Goal: Task Accomplishment & Management: Manage account settings

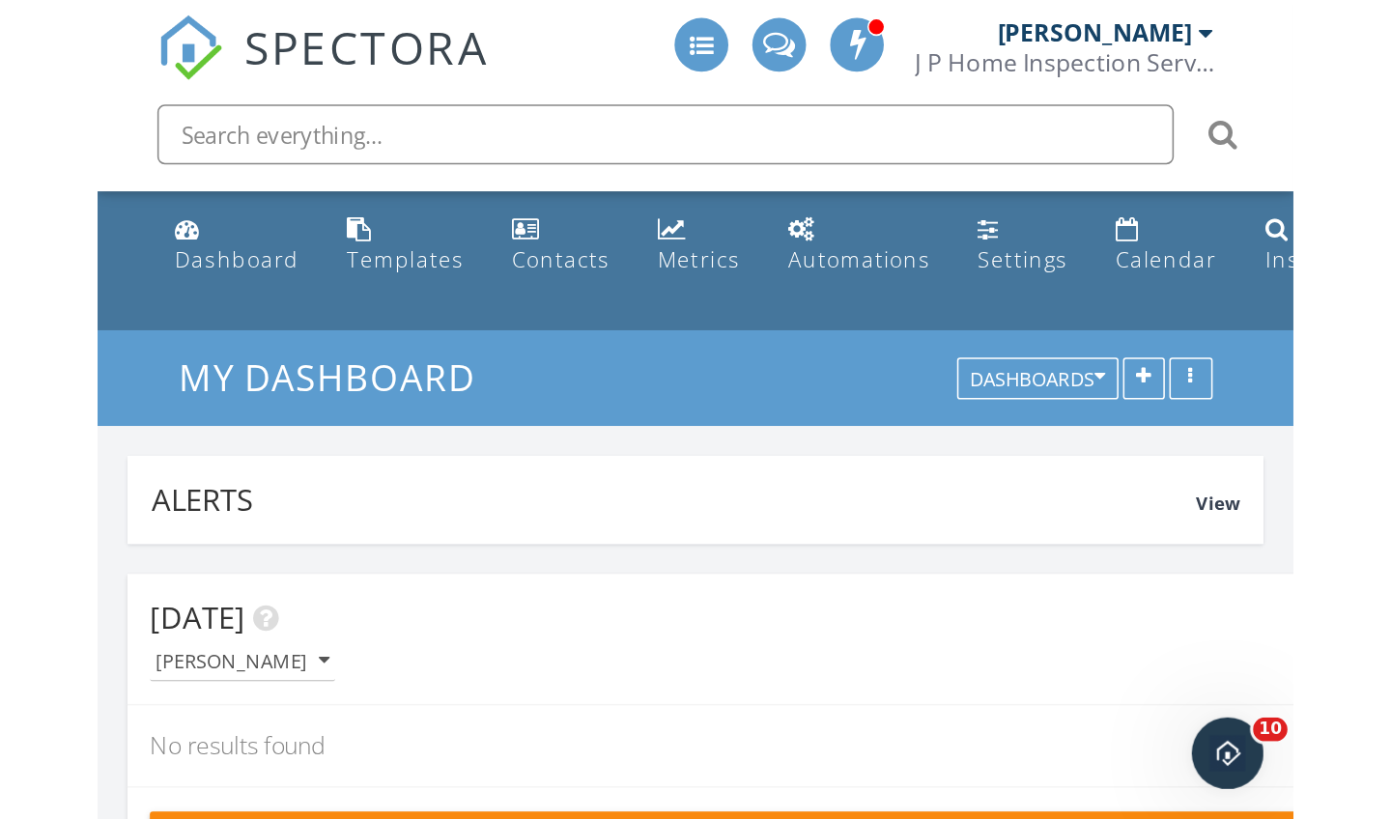
scroll to position [3304, 1392]
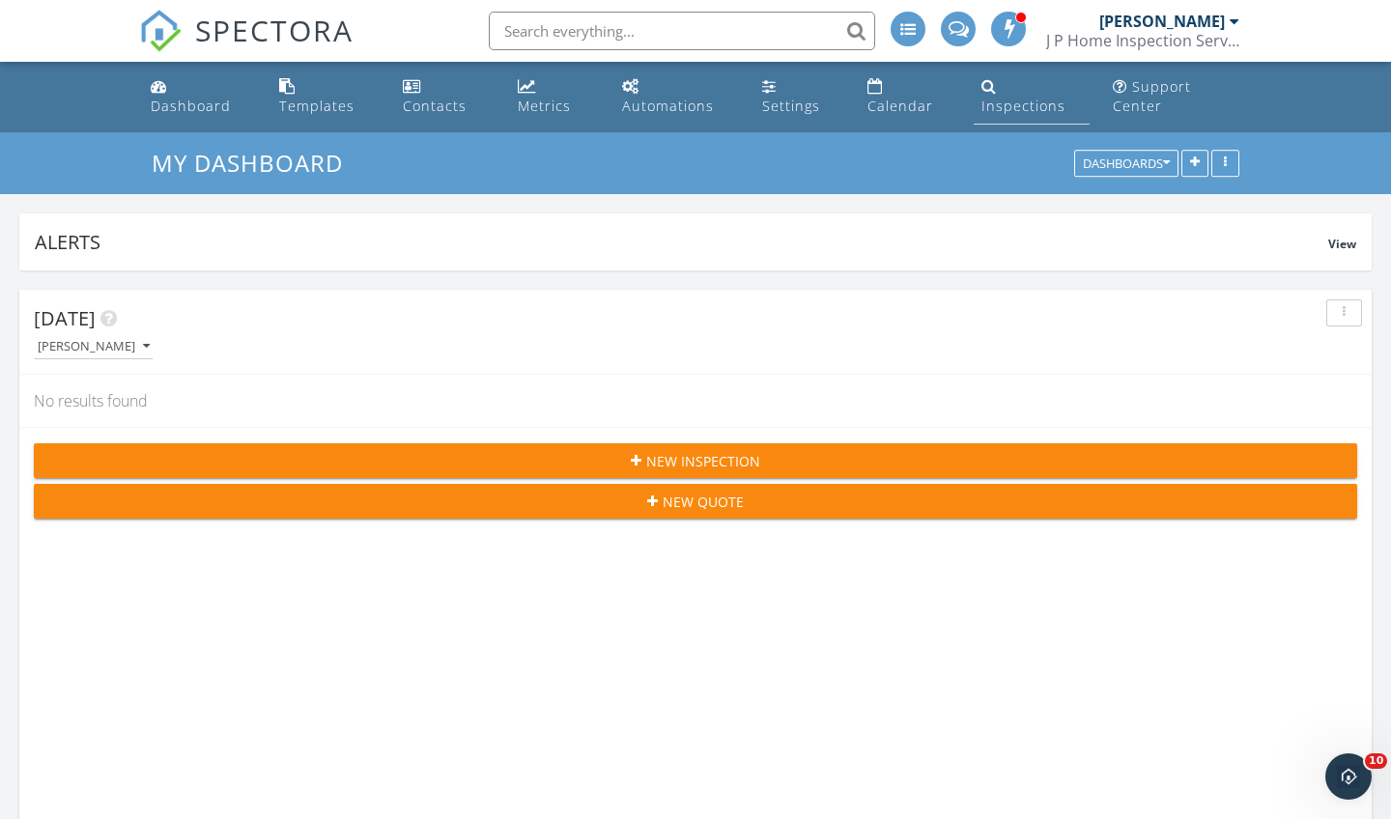
click at [772, 98] on div "Inspections" at bounding box center [1023, 106] width 84 height 18
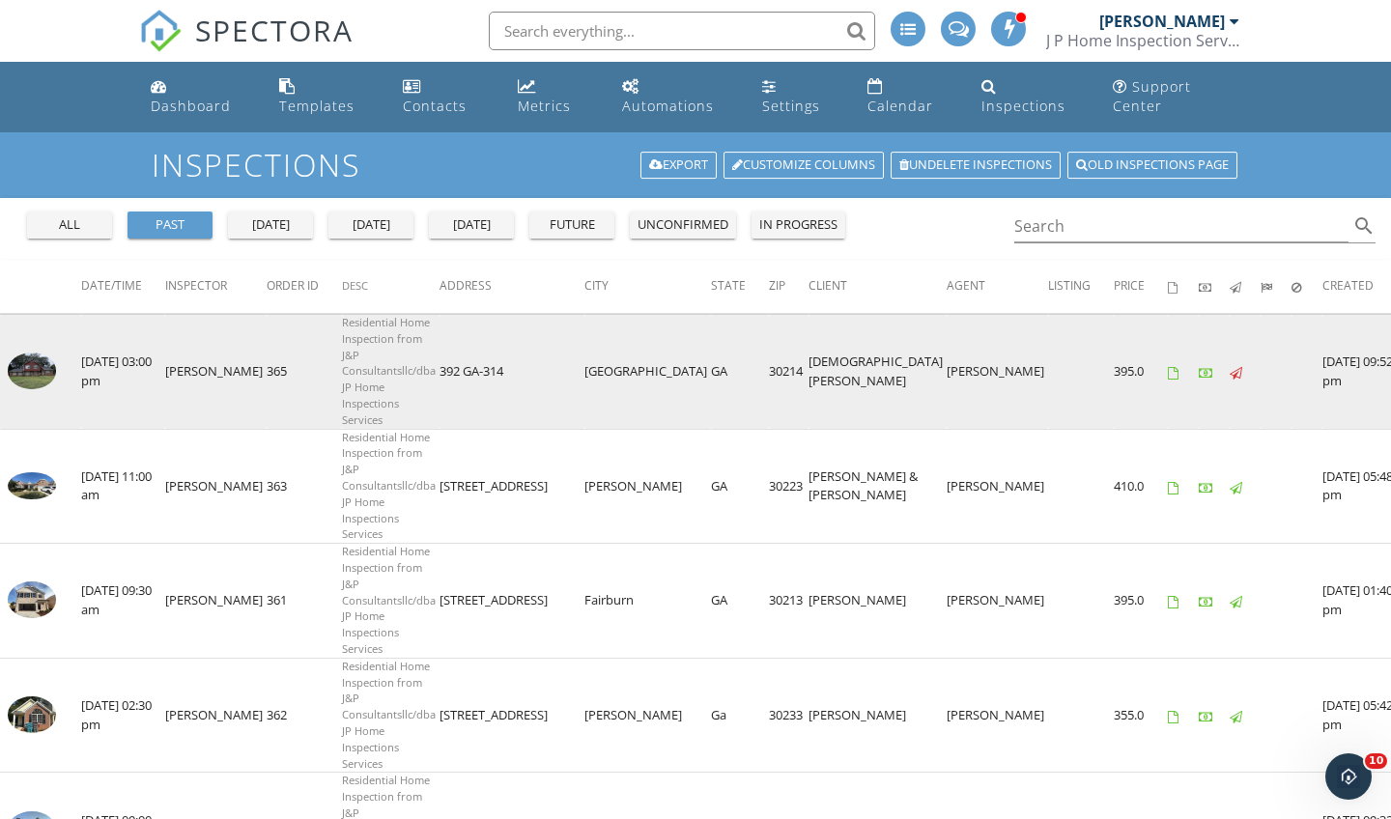
click at [39, 371] on img at bounding box center [32, 370] width 48 height 37
click at [55, 364] on img at bounding box center [32, 370] width 48 height 37
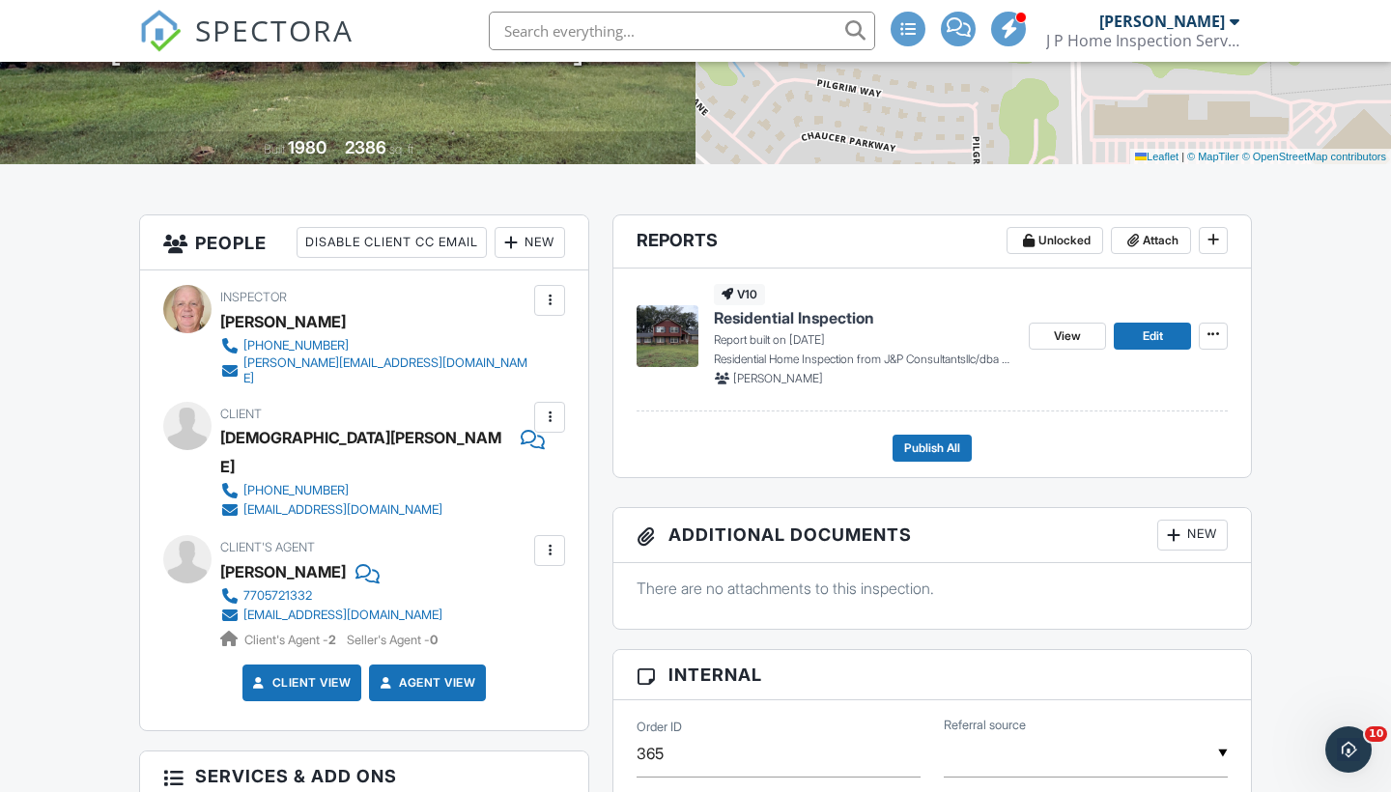
scroll to position [359, 0]
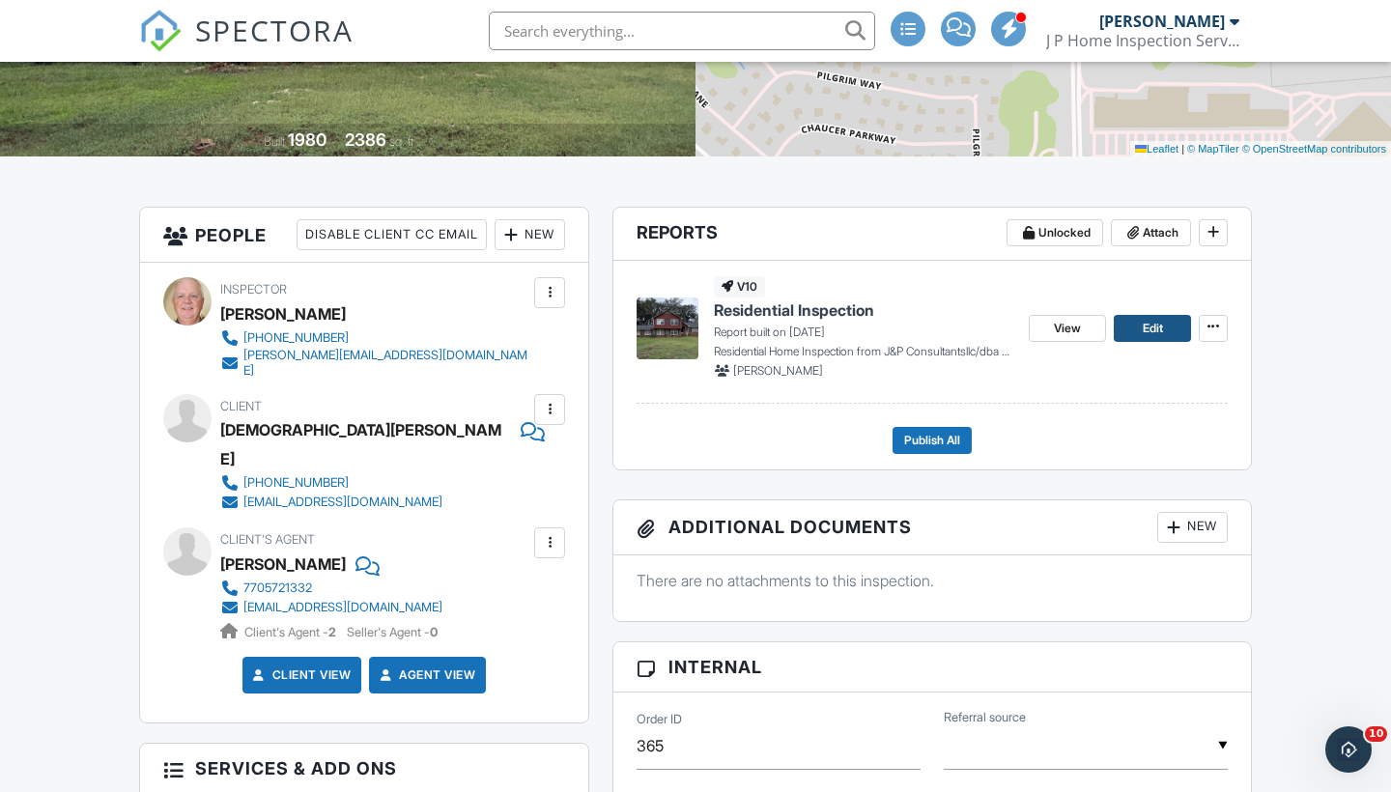
click at [1135, 337] on link "Edit" at bounding box center [1151, 328] width 77 height 27
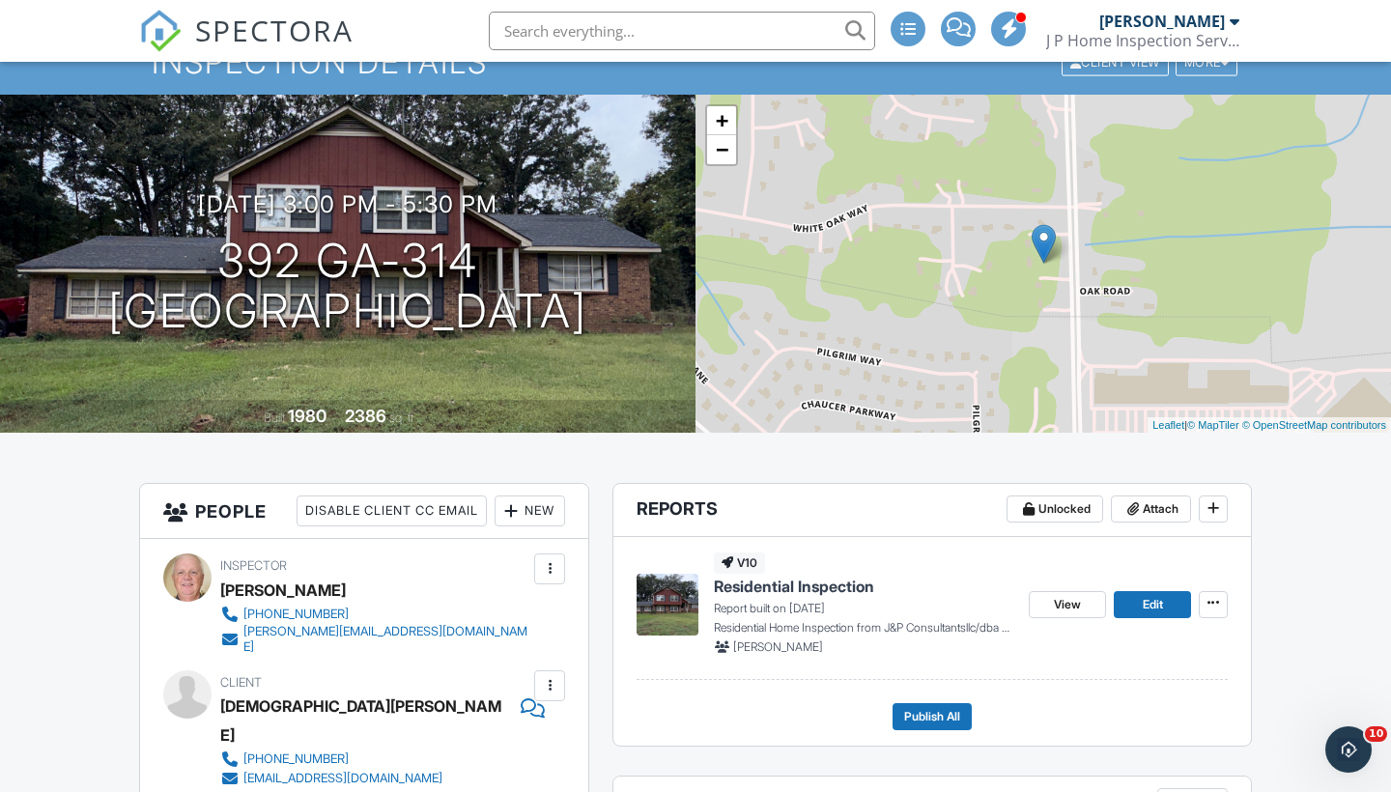
scroll to position [86, 0]
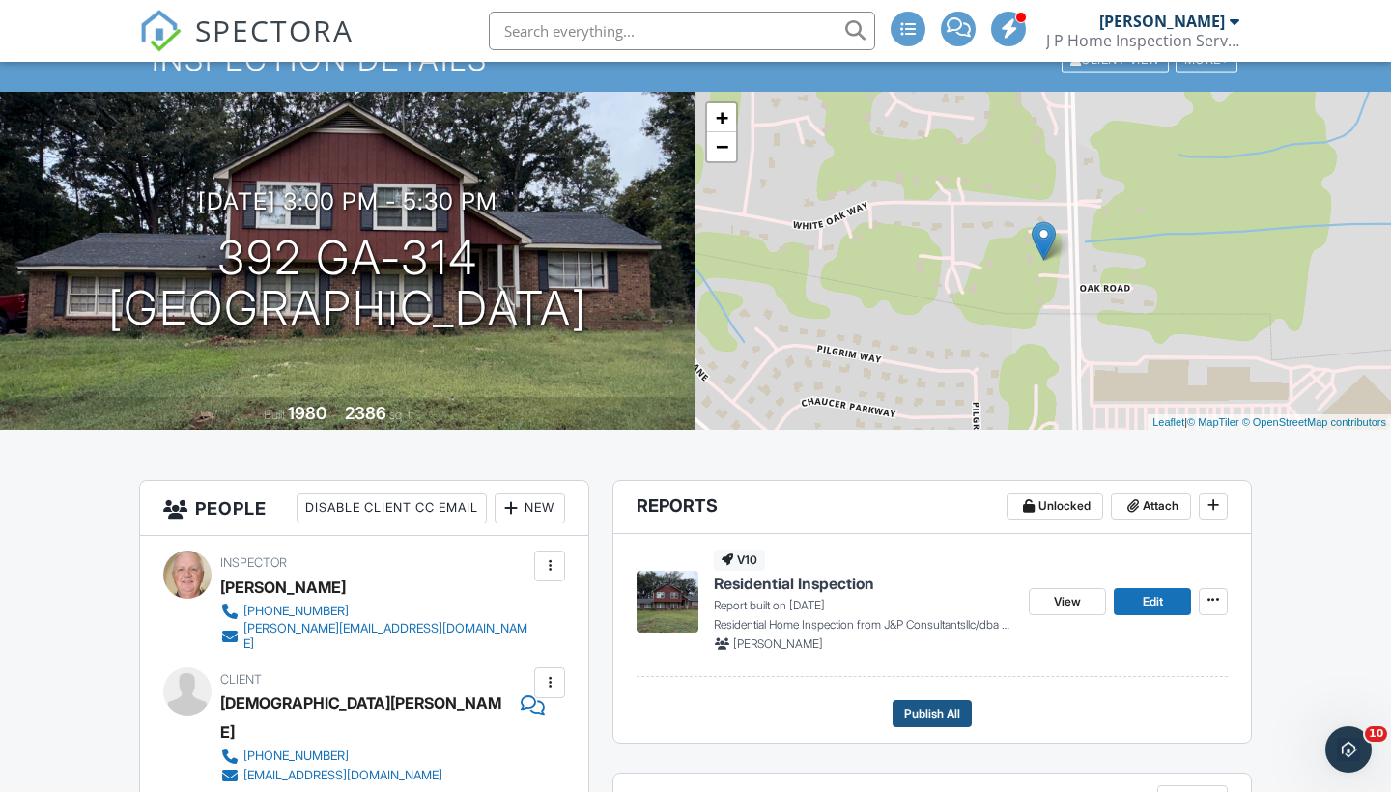
click at [924, 723] on span "Publish All" at bounding box center [932, 713] width 56 height 19
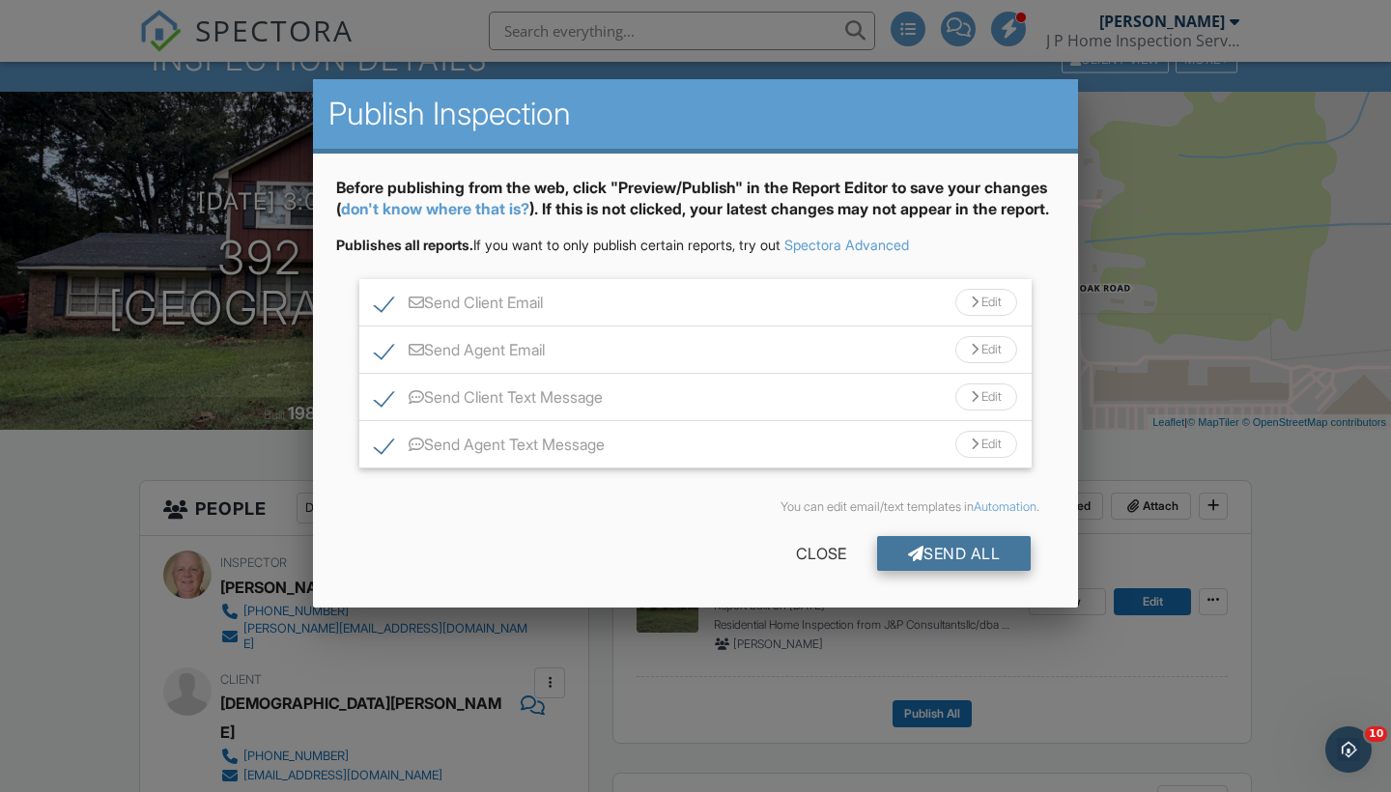
click at [947, 571] on div "Send All" at bounding box center [954, 553] width 155 height 35
